Goal: Find specific page/section: Find specific page/section

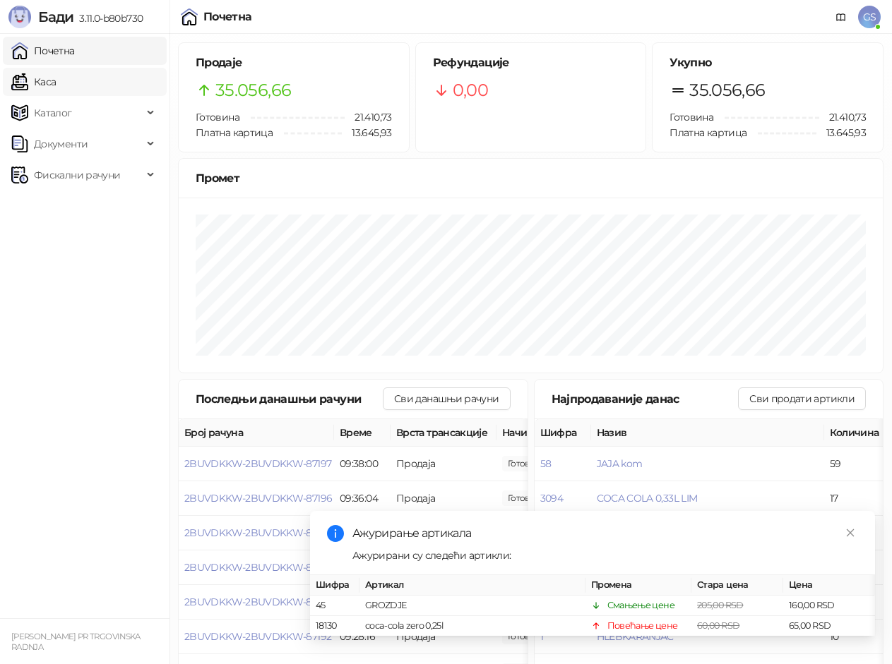
click at [56, 87] on link "Каса" at bounding box center [33, 82] width 44 height 28
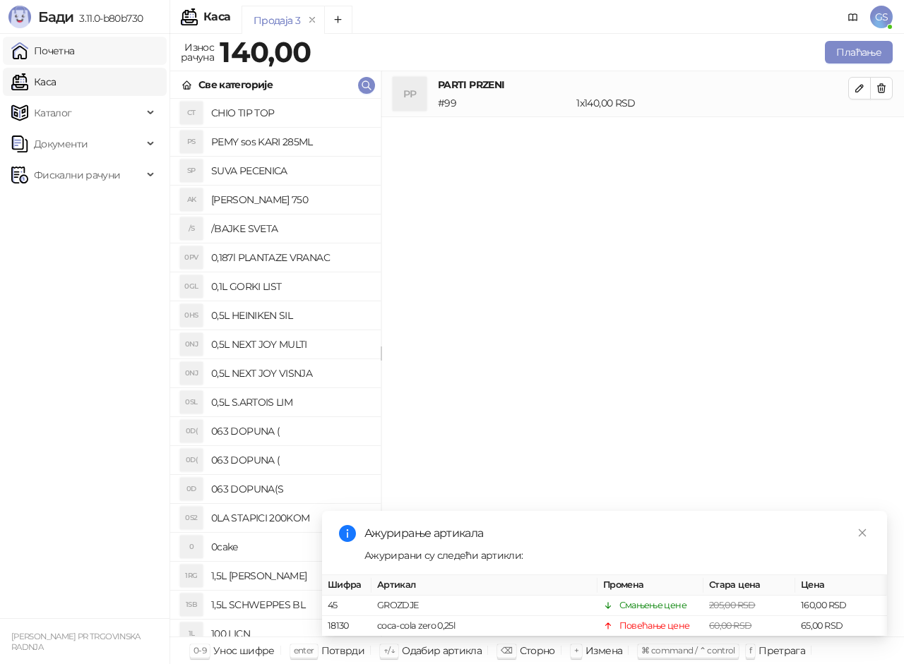
click at [73, 45] on link "Почетна" at bounding box center [43, 51] width 64 height 28
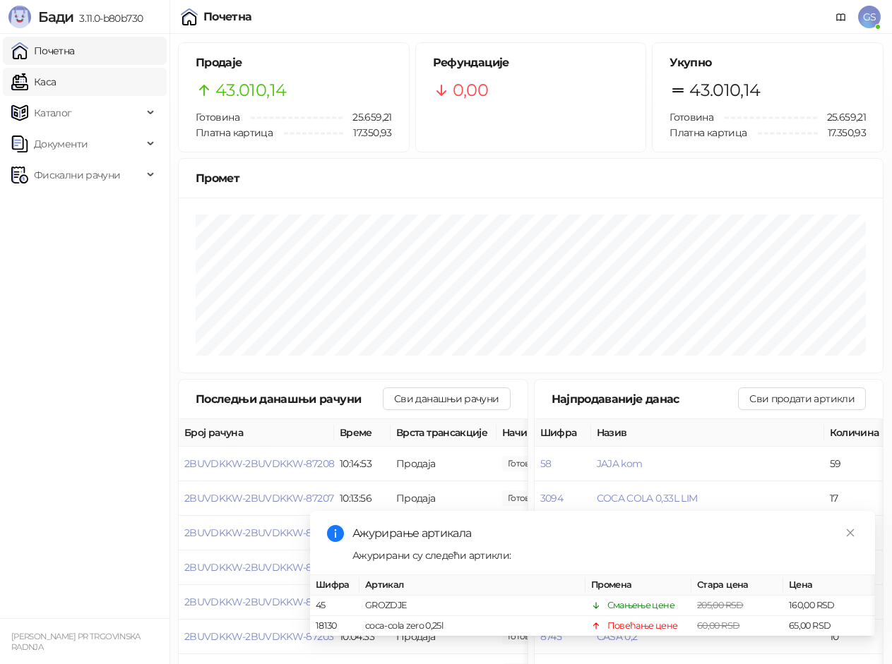
click at [56, 81] on link "Каса" at bounding box center [33, 82] width 44 height 28
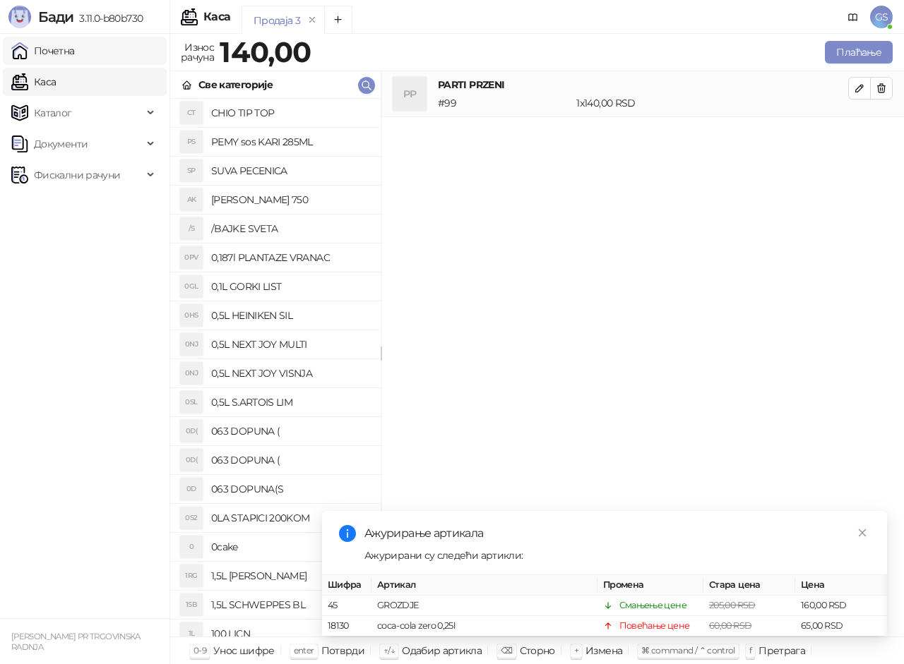
click at [70, 53] on link "Почетна" at bounding box center [43, 51] width 64 height 28
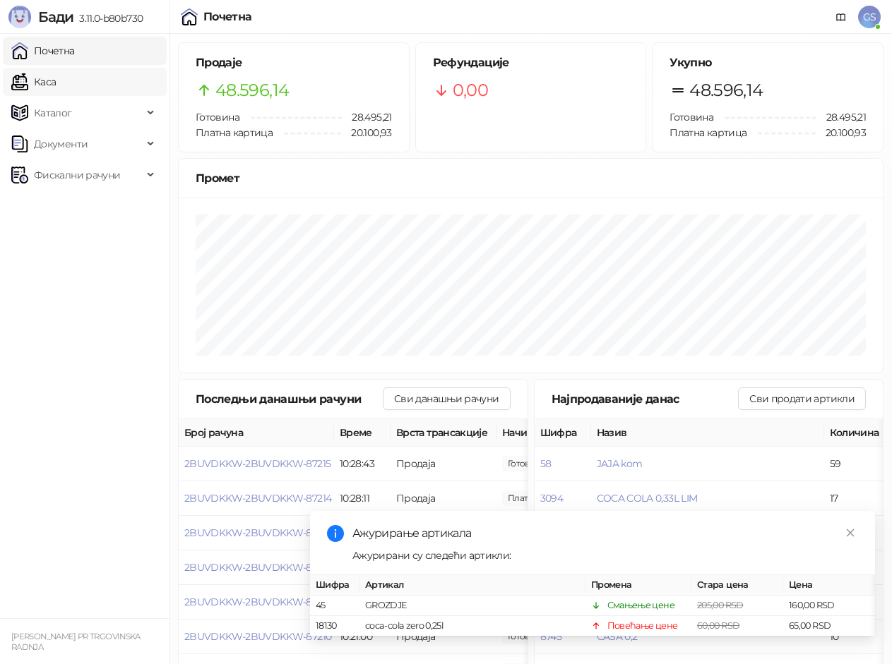
click at [56, 80] on link "Каса" at bounding box center [33, 82] width 44 height 28
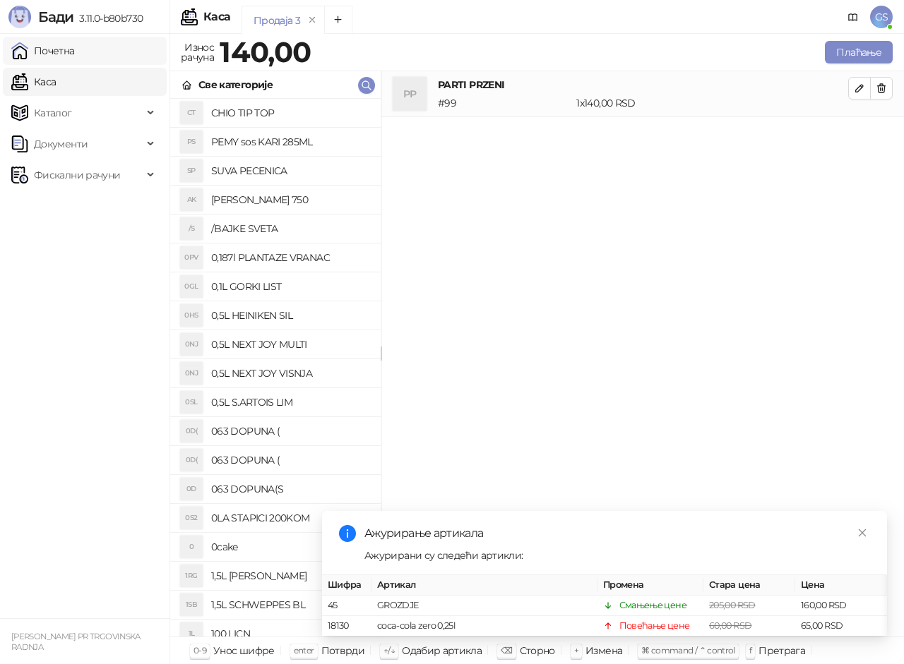
click at [75, 48] on link "Почетна" at bounding box center [43, 51] width 64 height 28
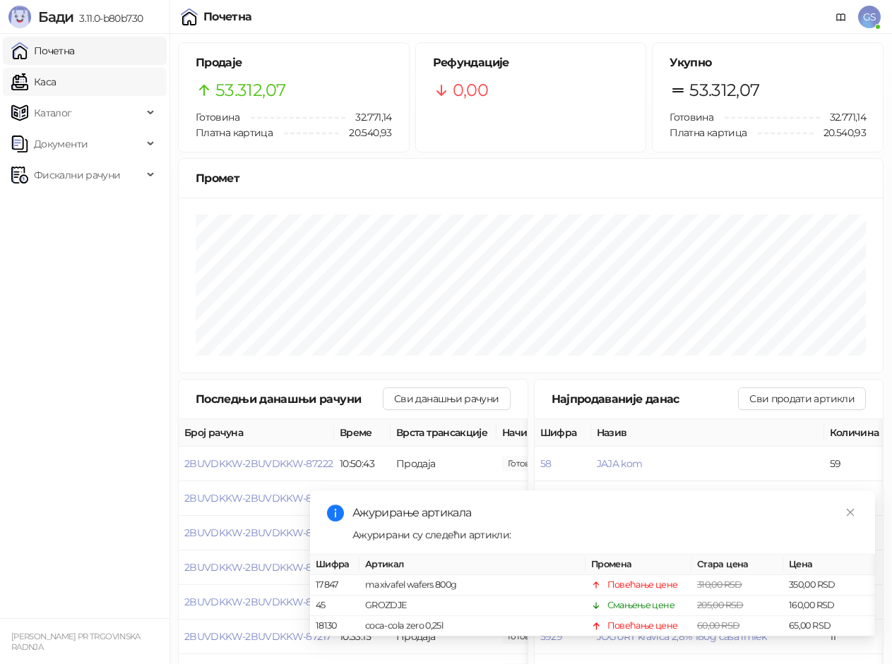
click at [56, 84] on link "Каса" at bounding box center [33, 82] width 44 height 28
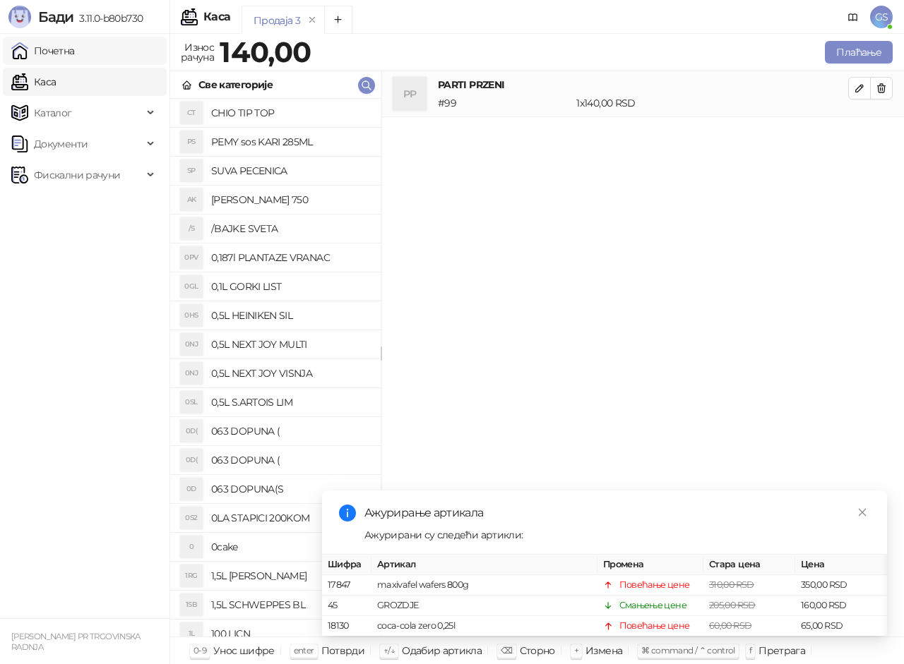
click at [75, 54] on link "Почетна" at bounding box center [43, 51] width 64 height 28
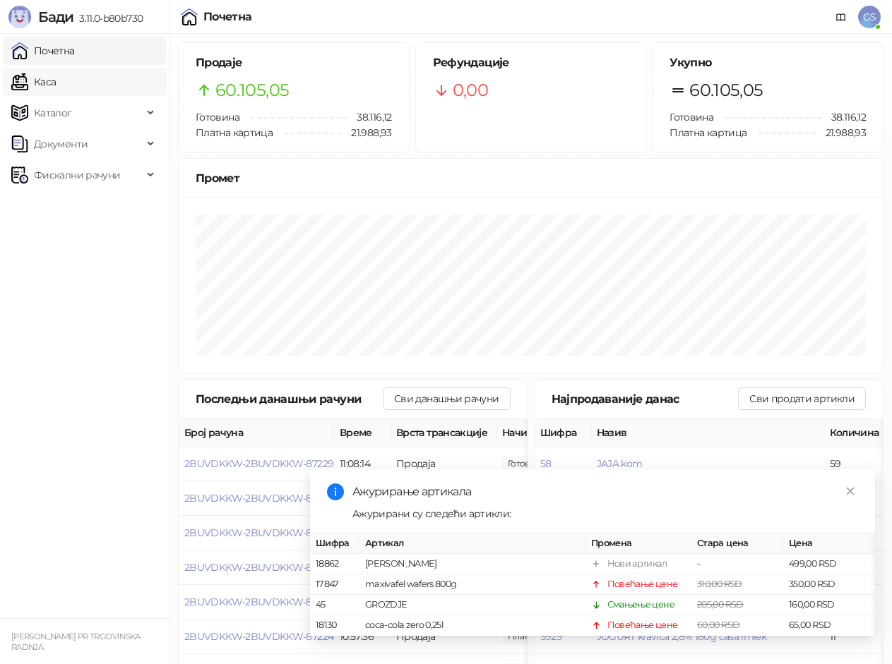
click at [56, 73] on link "Каса" at bounding box center [33, 82] width 44 height 28
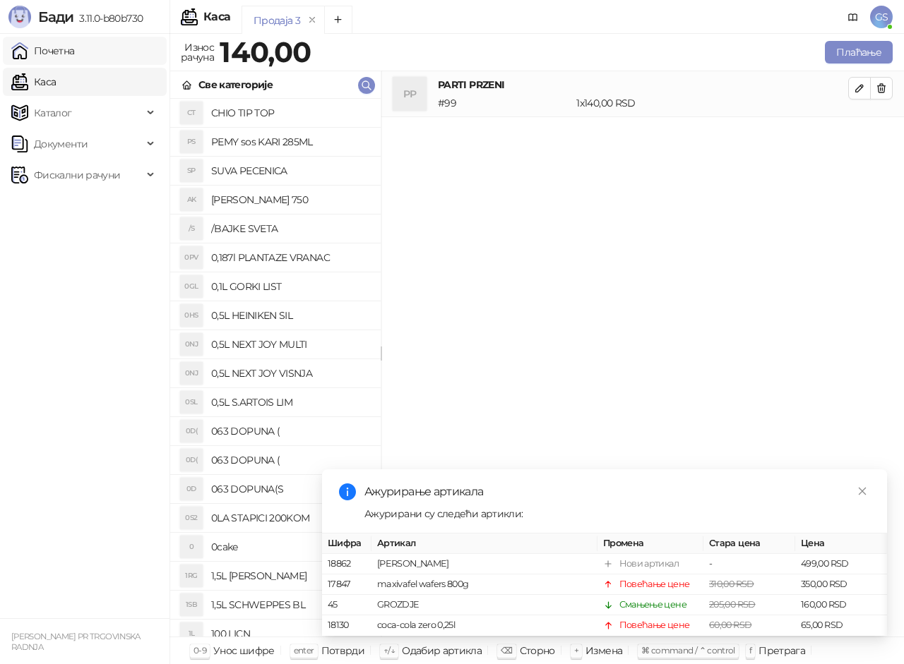
click at [75, 47] on link "Почетна" at bounding box center [43, 51] width 64 height 28
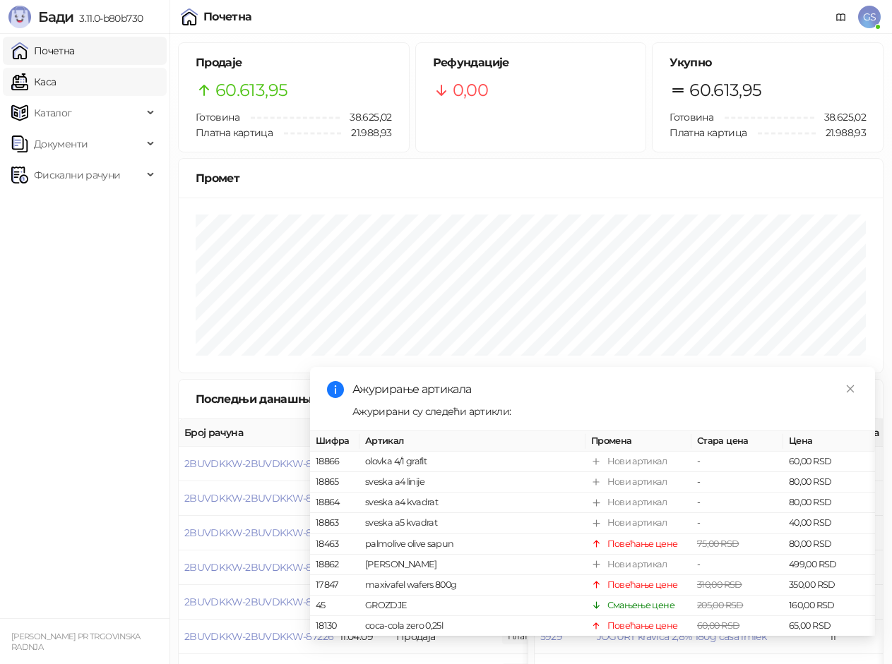
click at [56, 81] on link "Каса" at bounding box center [33, 82] width 44 height 28
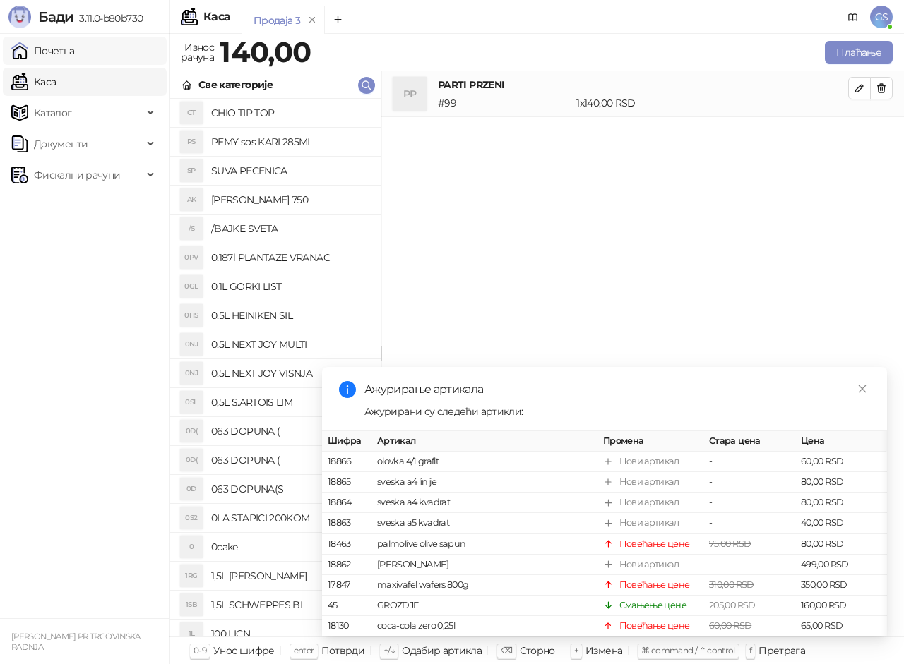
click at [75, 49] on link "Почетна" at bounding box center [43, 51] width 64 height 28
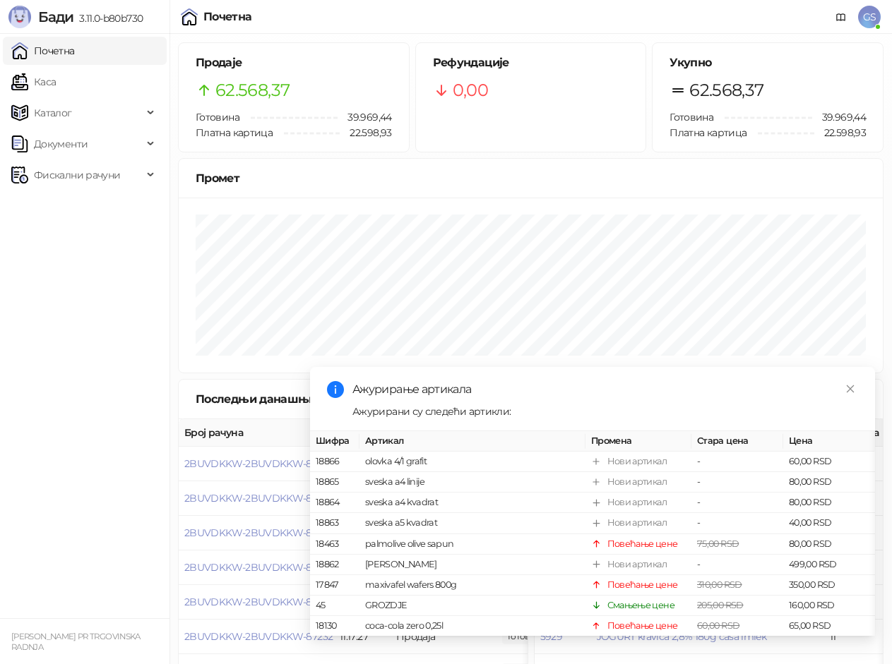
drag, startPoint x: 100, startPoint y: 83, endPoint x: 83, endPoint y: 60, distance: 28.8
click at [56, 83] on link "Каса" at bounding box center [33, 82] width 44 height 28
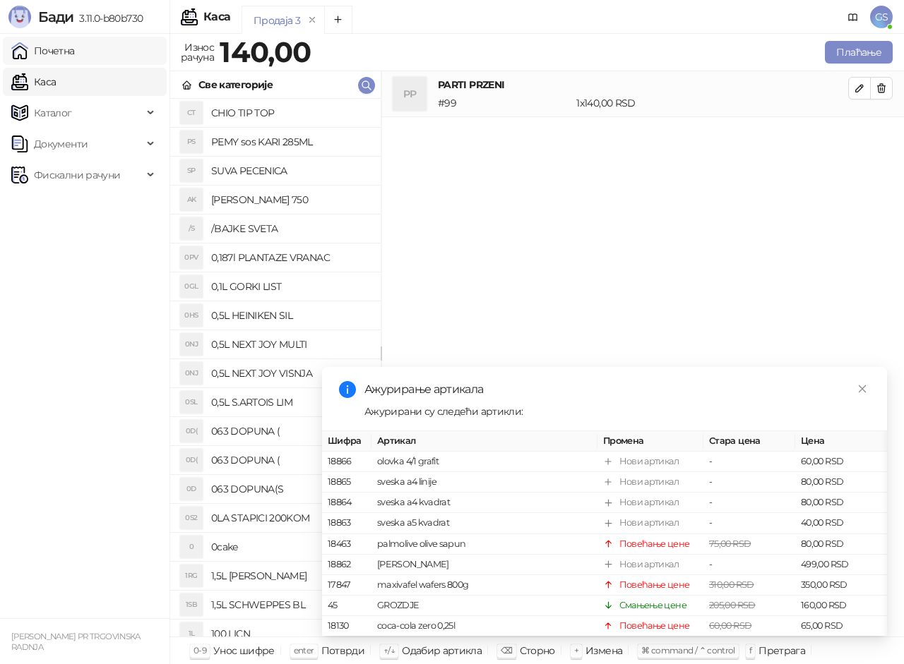
click at [75, 56] on link "Почетна" at bounding box center [43, 51] width 64 height 28
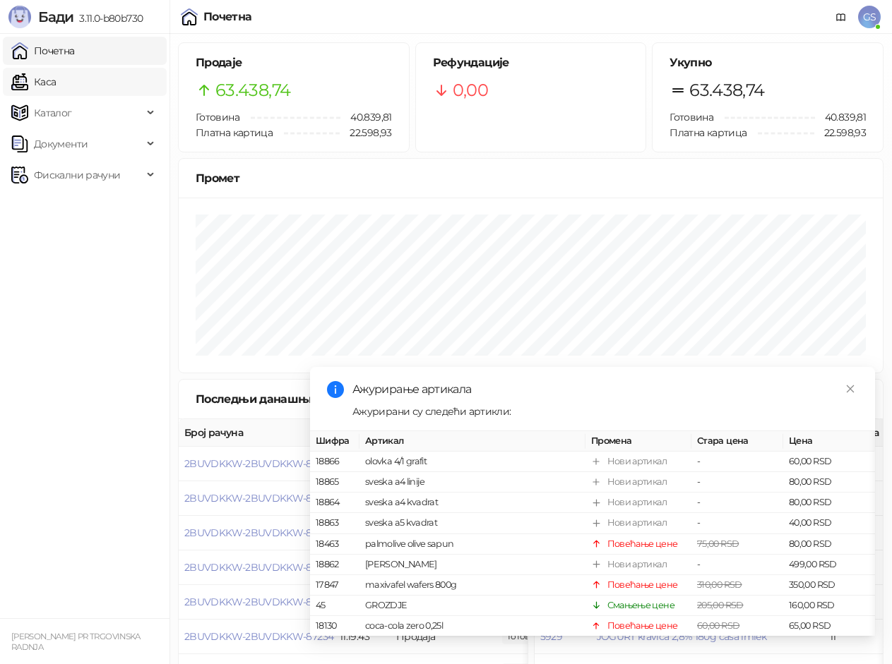
click at [56, 88] on link "Каса" at bounding box center [33, 82] width 44 height 28
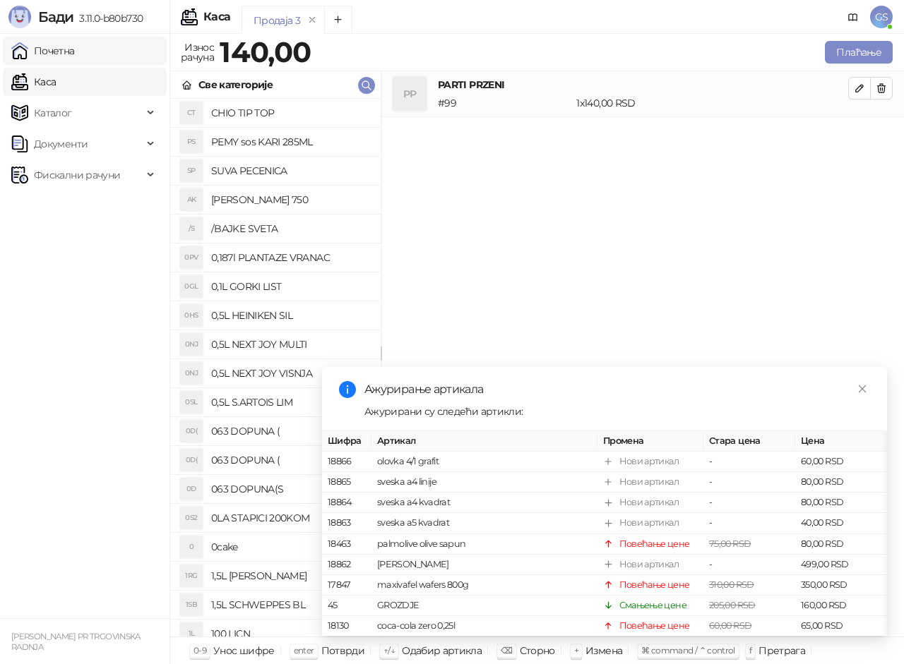
click at [54, 52] on link "Почетна" at bounding box center [43, 51] width 64 height 28
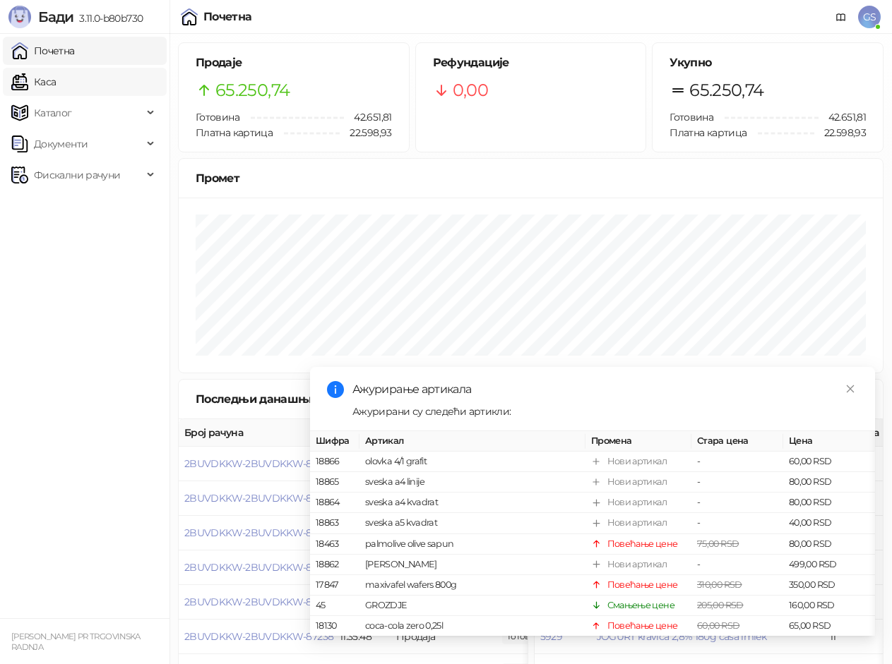
click at [56, 81] on link "Каса" at bounding box center [33, 82] width 44 height 28
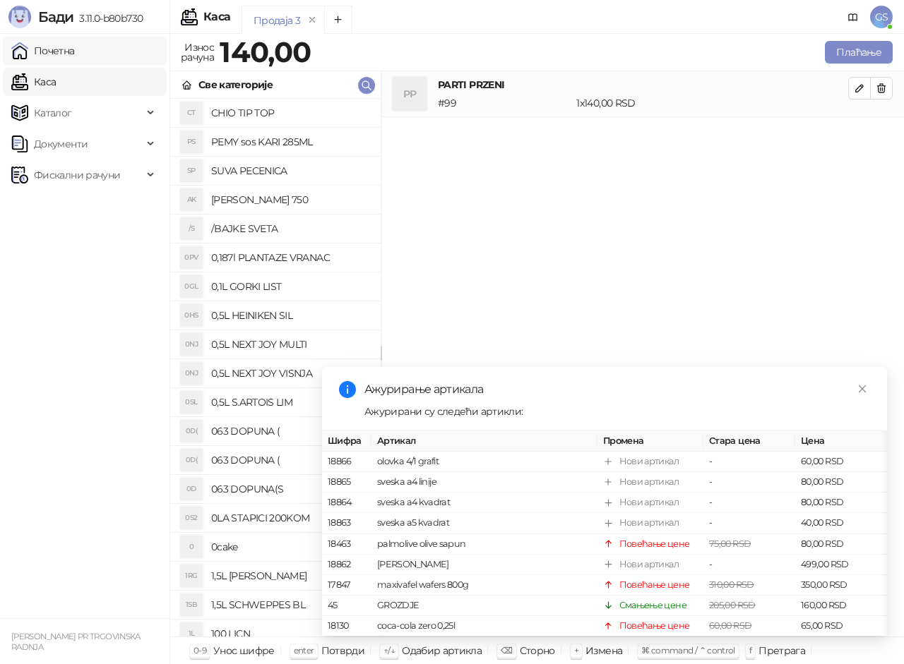
click at [75, 52] on link "Почетна" at bounding box center [43, 51] width 64 height 28
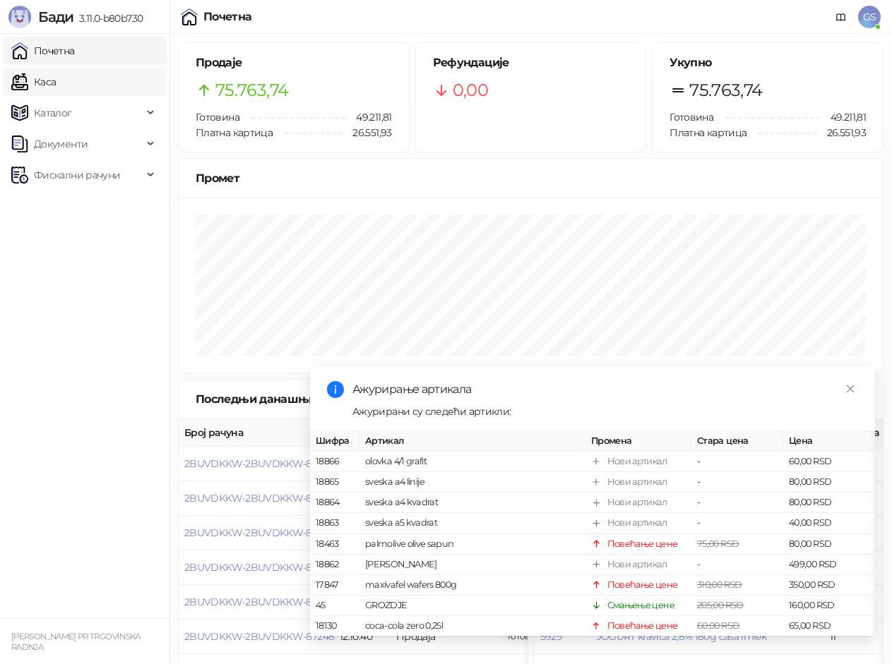
click at [56, 80] on link "Каса" at bounding box center [33, 82] width 44 height 28
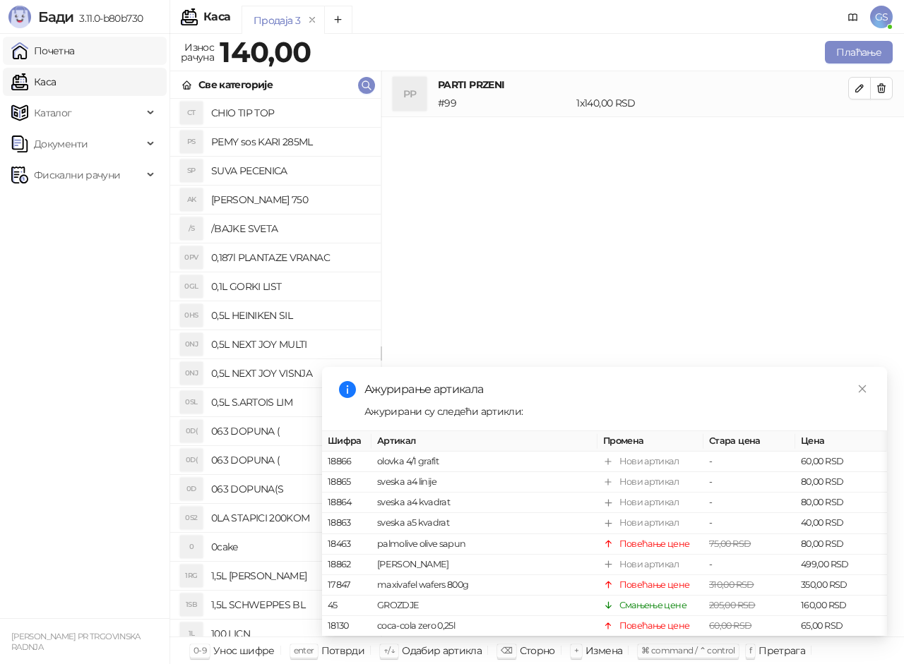
click at [75, 54] on link "Почетна" at bounding box center [43, 51] width 64 height 28
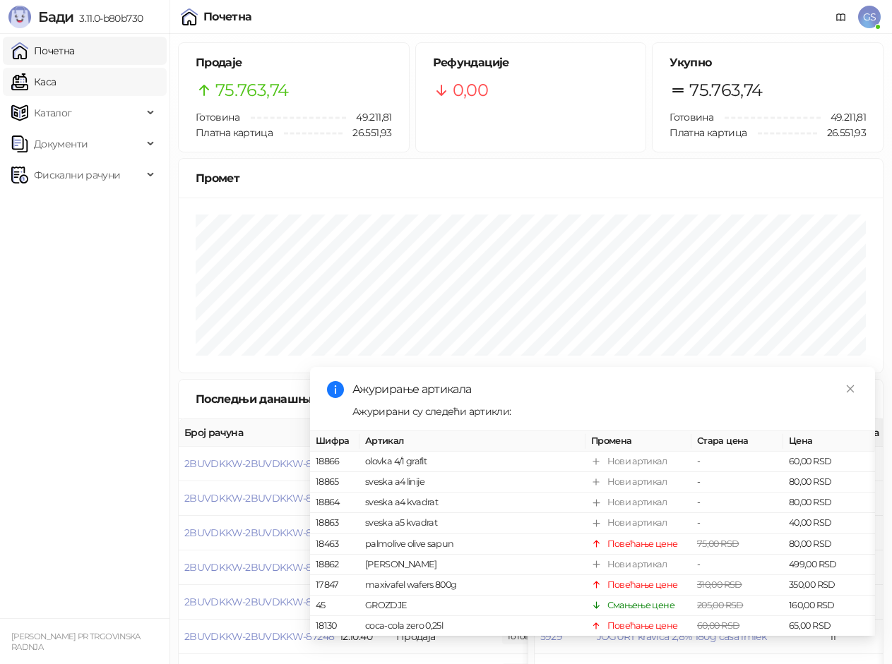
click at [56, 78] on link "Каса" at bounding box center [33, 82] width 44 height 28
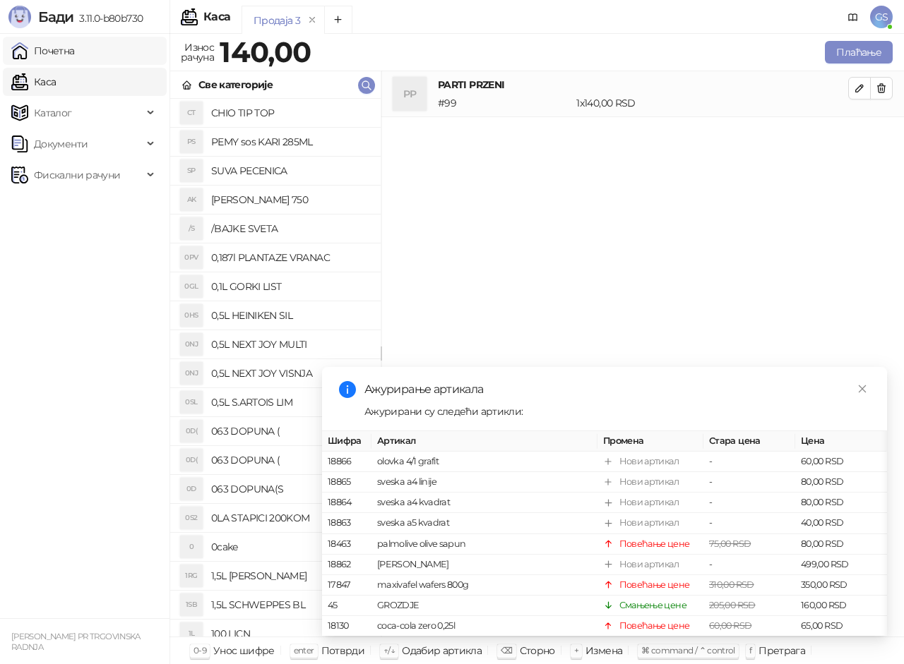
click at [75, 52] on link "Почетна" at bounding box center [43, 51] width 64 height 28
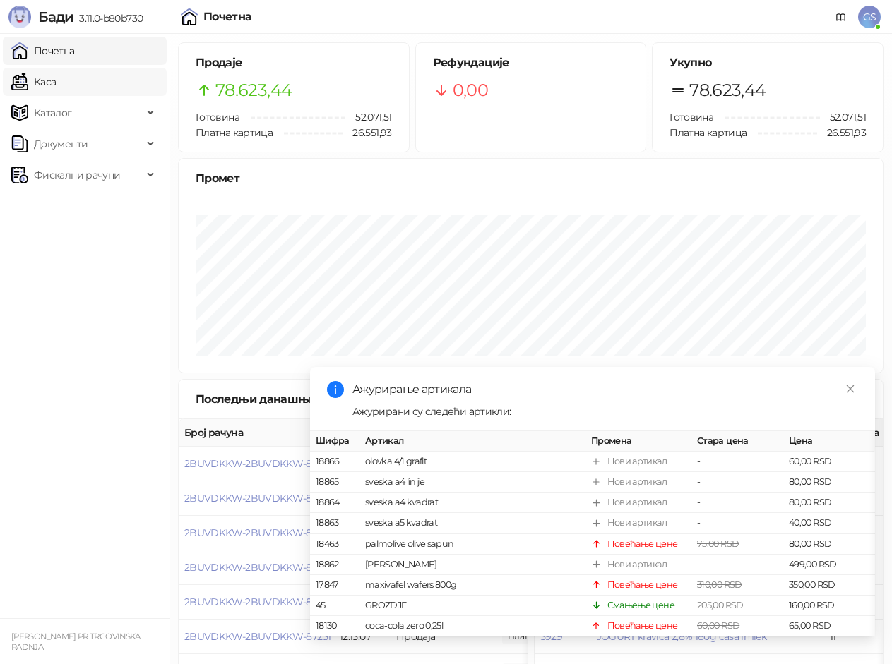
click at [56, 80] on link "Каса" at bounding box center [33, 82] width 44 height 28
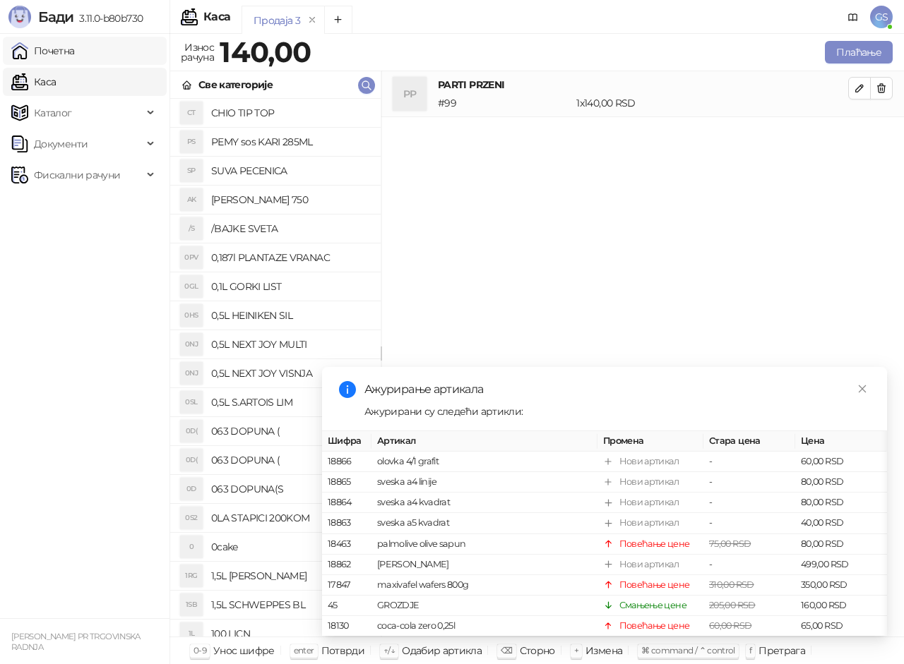
click at [64, 47] on link "Почетна" at bounding box center [43, 51] width 64 height 28
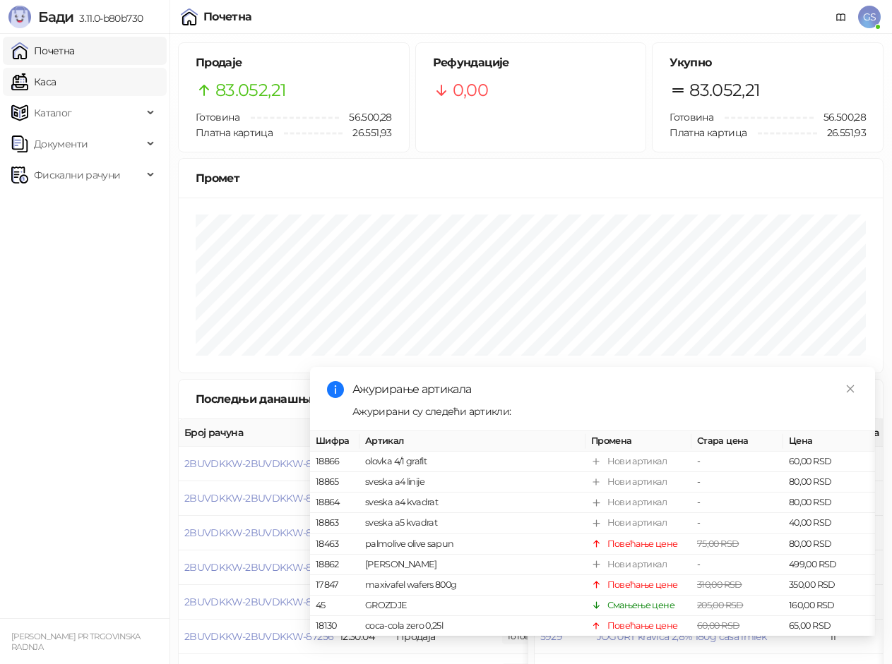
click at [56, 81] on link "Каса" at bounding box center [33, 82] width 44 height 28
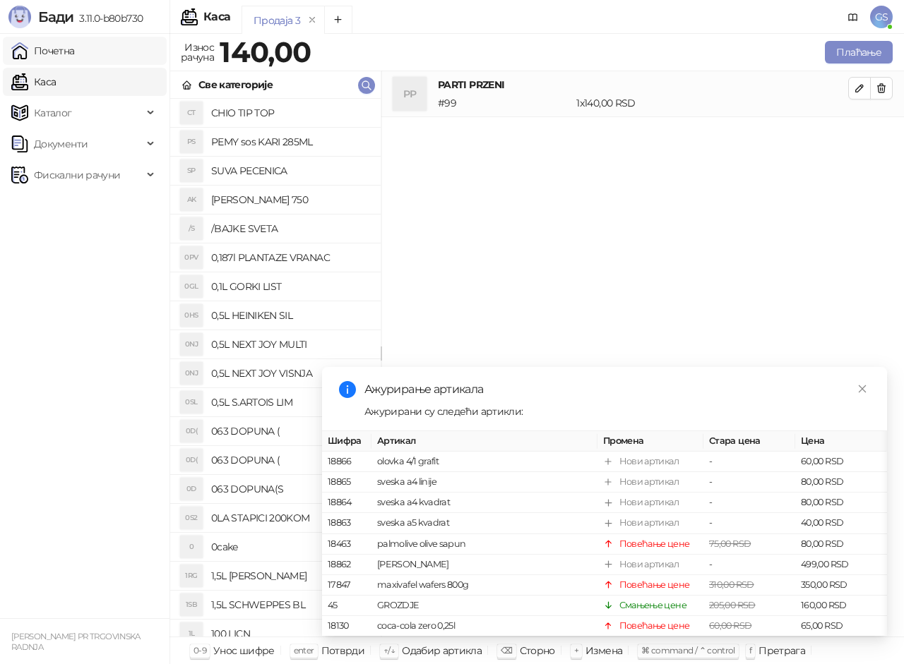
click at [75, 54] on link "Почетна" at bounding box center [43, 51] width 64 height 28
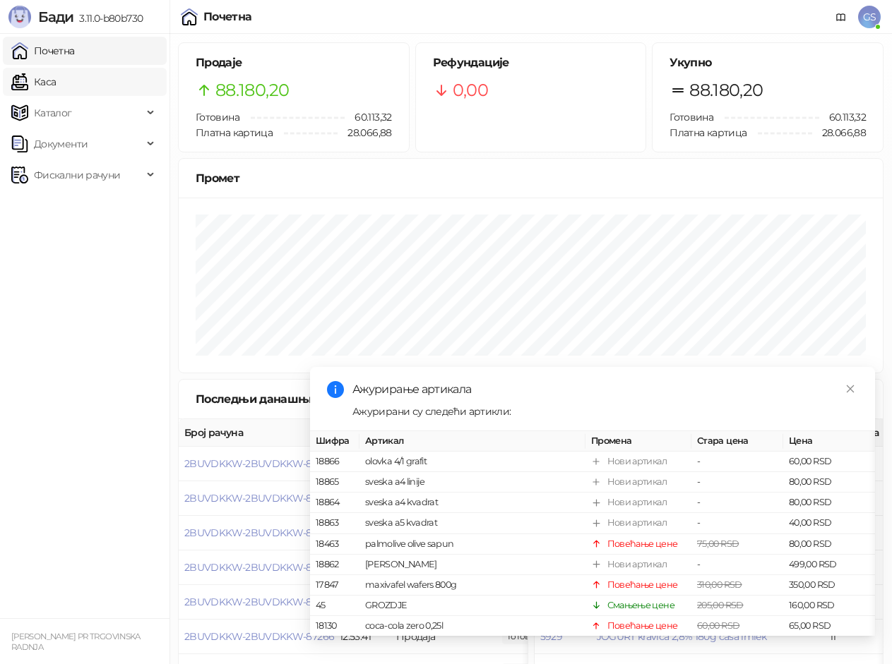
click at [56, 85] on link "Каса" at bounding box center [33, 82] width 44 height 28
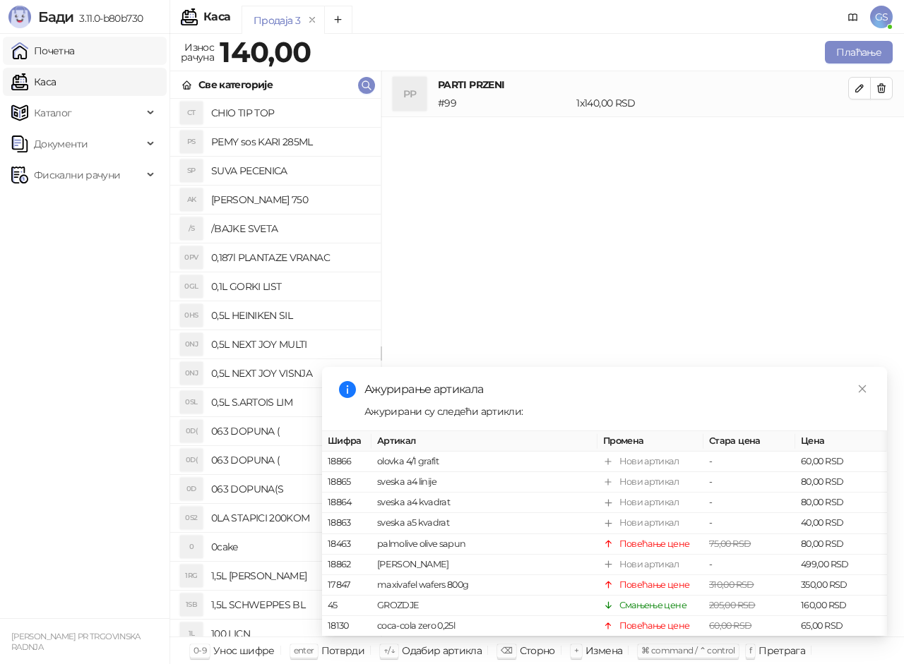
click at [75, 56] on link "Почетна" at bounding box center [43, 51] width 64 height 28
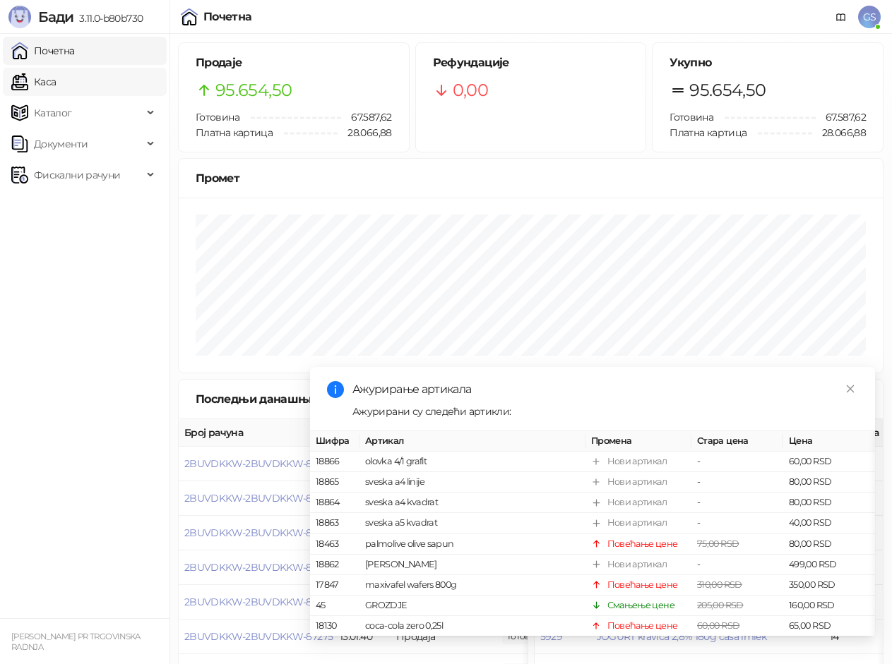
click at [56, 78] on link "Каса" at bounding box center [33, 82] width 44 height 28
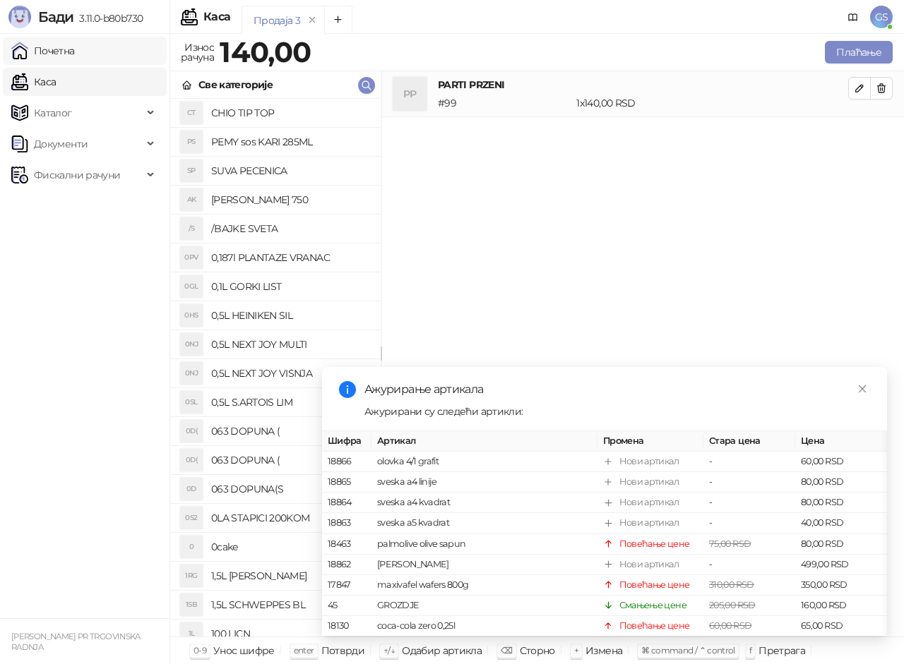
click at [75, 52] on link "Почетна" at bounding box center [43, 51] width 64 height 28
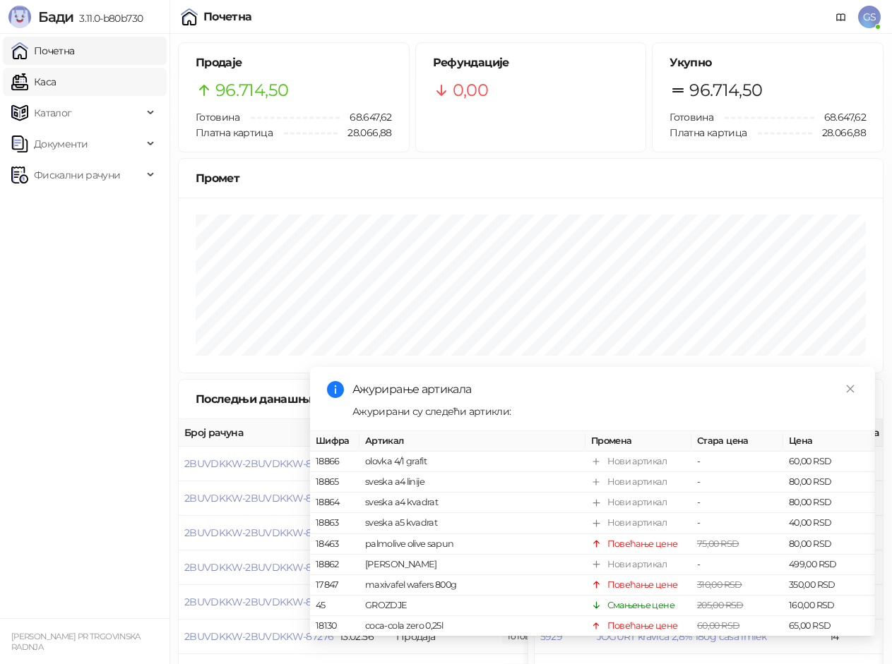
click at [56, 88] on link "Каса" at bounding box center [33, 82] width 44 height 28
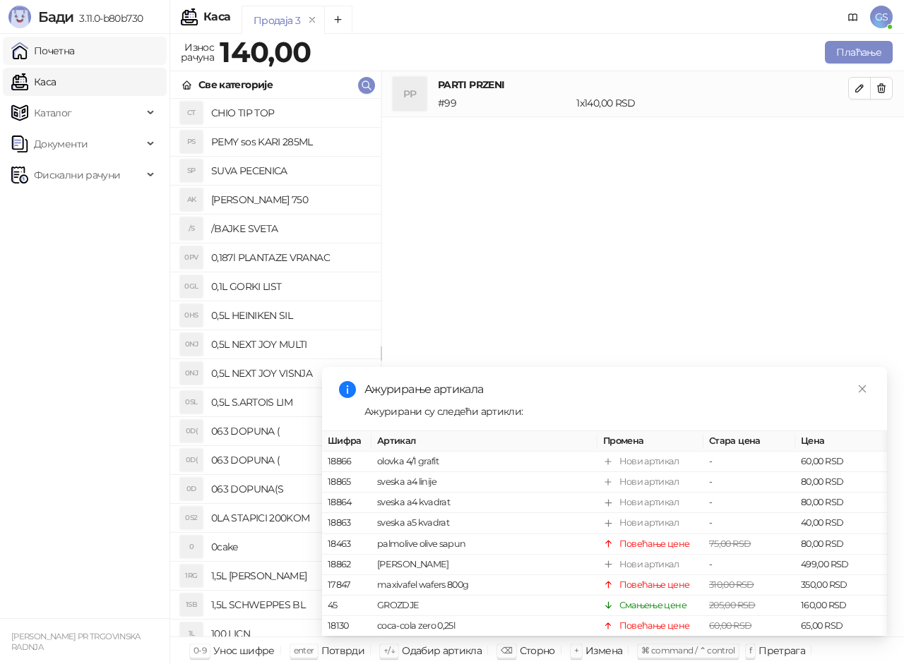
click at [75, 52] on link "Почетна" at bounding box center [43, 51] width 64 height 28
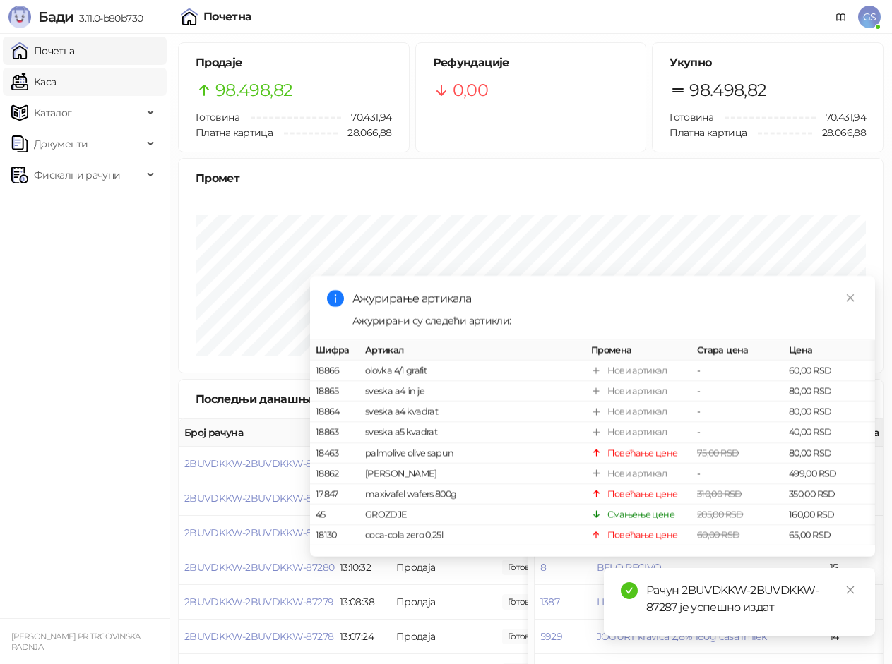
click at [56, 73] on link "Каса" at bounding box center [33, 82] width 44 height 28
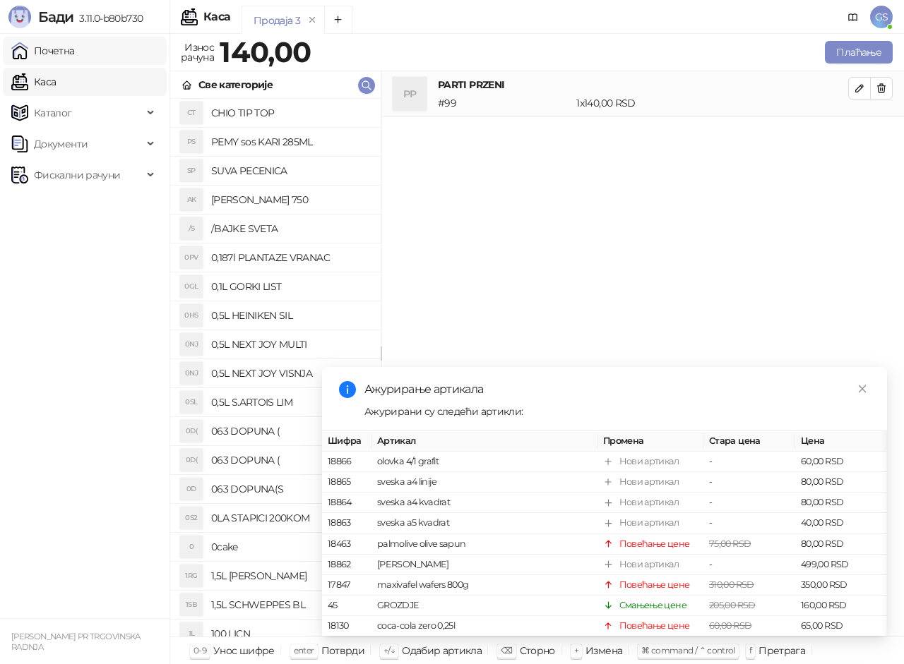
click at [75, 49] on link "Почетна" at bounding box center [43, 51] width 64 height 28
